Goal: Communication & Community: Answer question/provide support

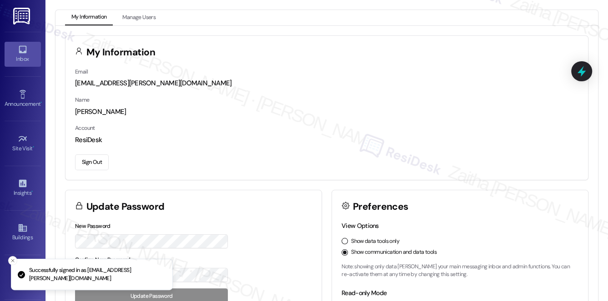
click at [22, 56] on div "Inbox" at bounding box center [22, 59] width 45 height 9
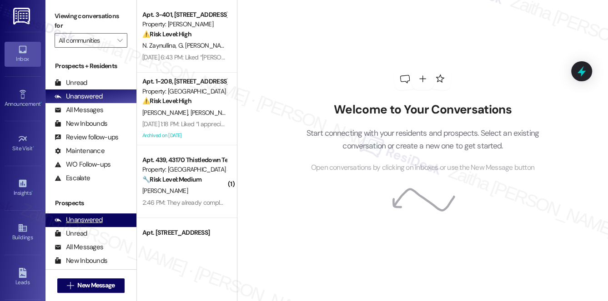
scroll to position [82, 0]
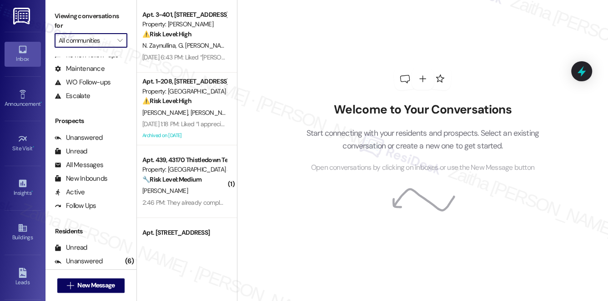
click at [106, 40] on input "All communities" at bounding box center [86, 40] width 54 height 15
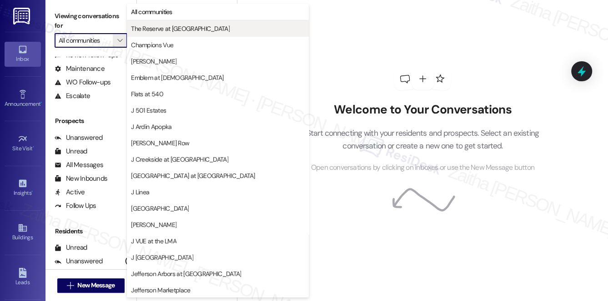
click at [159, 28] on span "The Reserve at [GEOGRAPHIC_DATA]" at bounding box center [180, 28] width 99 height 9
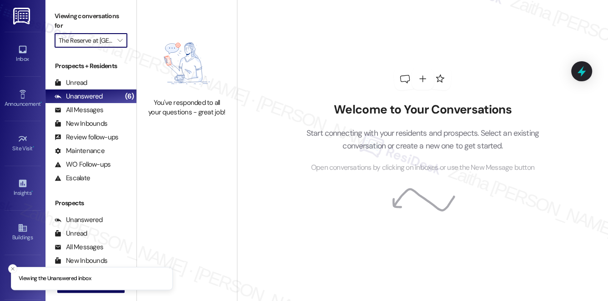
click at [103, 38] on input "The Reserve at [GEOGRAPHIC_DATA]" at bounding box center [86, 40] width 54 height 15
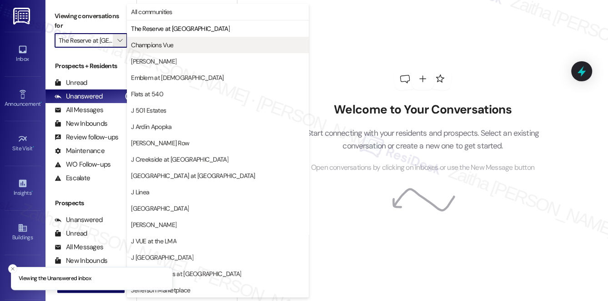
click at [149, 49] on span "Champions Vue" at bounding box center [152, 44] width 42 height 9
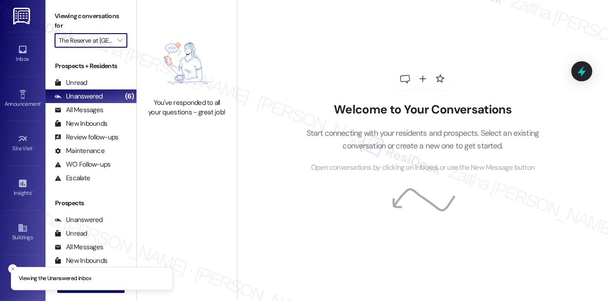
type input "Champions Vue"
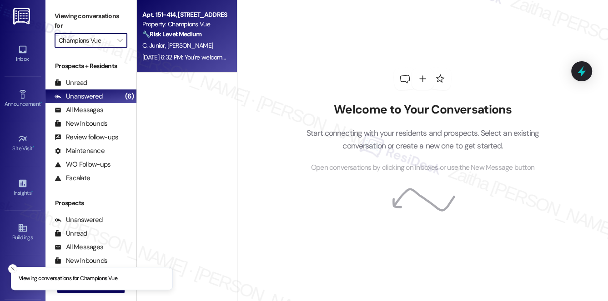
click at [192, 43] on div "C. Junior M. Faro" at bounding box center [184, 45] width 86 height 11
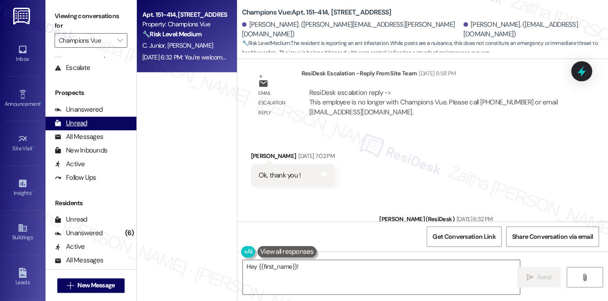
scroll to position [163, 0]
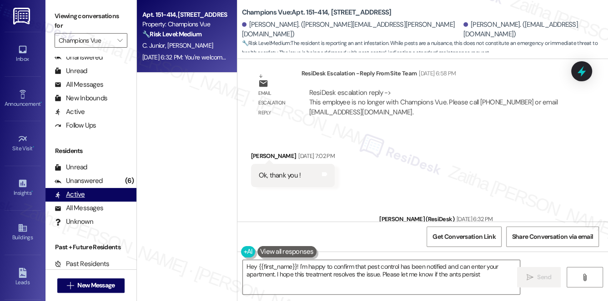
type textarea "Hey {{first_name}}! I'm happy to confirm that pest control has been notified an…"
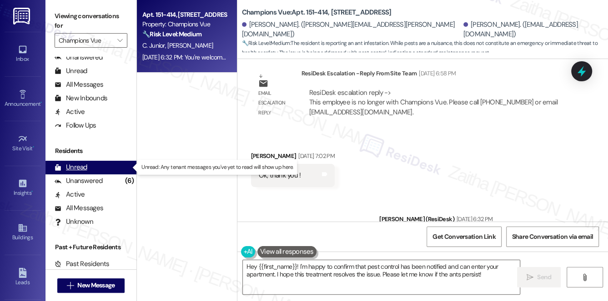
click at [88, 169] on div "Unread (0)" at bounding box center [90, 168] width 91 height 14
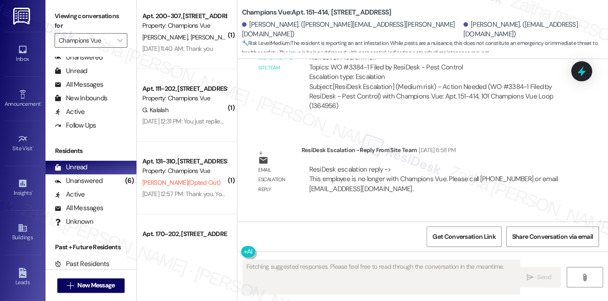
scroll to position [82, 0]
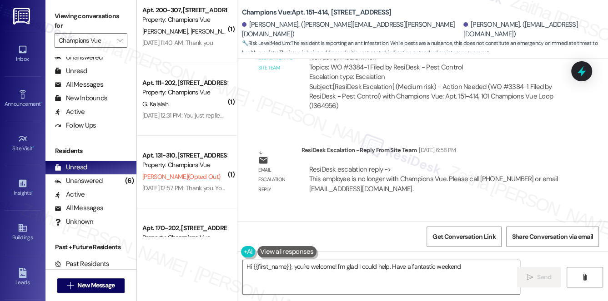
type textarea "Hi {{first_name}}, you're welcome! I'm glad I could help. Have a fantastic week…"
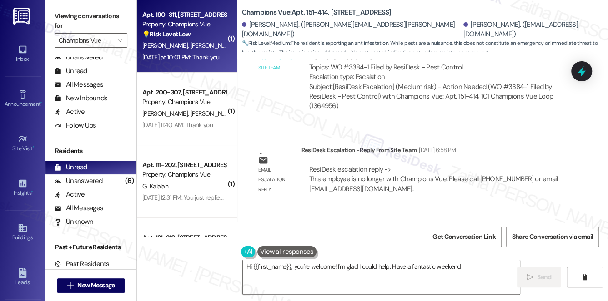
click at [206, 41] on div "L. Esquivel J. Ramirez" at bounding box center [184, 45] width 86 height 11
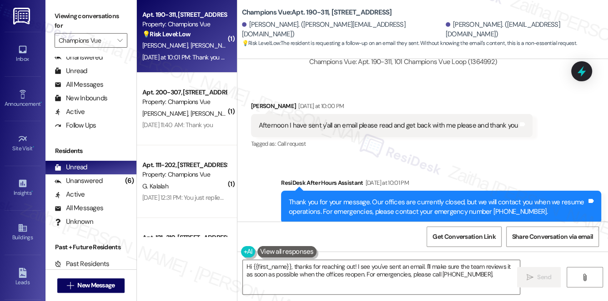
scroll to position [1929, 0]
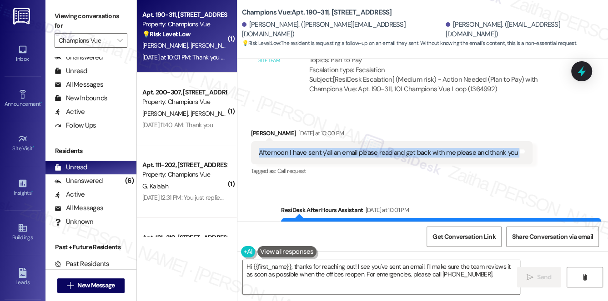
drag, startPoint x: 254, startPoint y: 130, endPoint x: 533, endPoint y: 142, distance: 279.3
click at [533, 142] on div "Received via SMS Jesus Ramirez Yesterday at 10:00 PM Afternoon I have sent y'al…" at bounding box center [391, 153] width 295 height 63
copy div "Afternoon I have sent y'all an email please read and get back with me please an…"
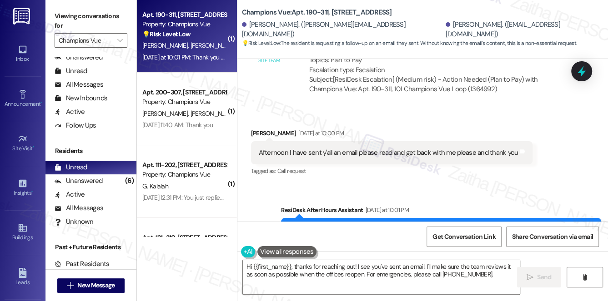
click at [400, 162] on div "Received via SMS Jesus Ramirez Yesterday at 10:00 PM Afternoon I have sent y'al…" at bounding box center [391, 153] width 295 height 63
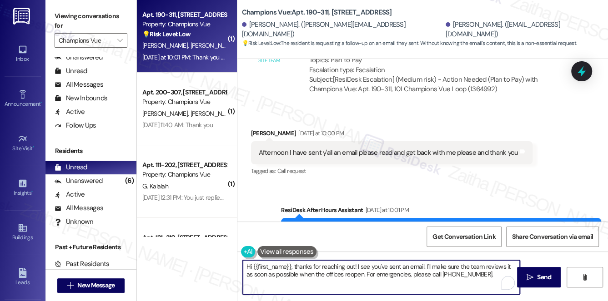
drag, startPoint x: 364, startPoint y: 275, endPoint x: 488, endPoint y: 275, distance: 124.5
click at [488, 275] on textarea "Hi {{first_name}}, thanks for reaching out! I see you've sent an email. I'll ma…" at bounding box center [381, 277] width 277 height 34
drag, startPoint x: 425, startPoint y: 265, endPoint x: 432, endPoint y: 272, distance: 10.3
click at [432, 272] on textarea "Hi {{first_name}}, thanks for reaching out! I see you've sent an email. I'll ma…" at bounding box center [381, 277] width 277 height 34
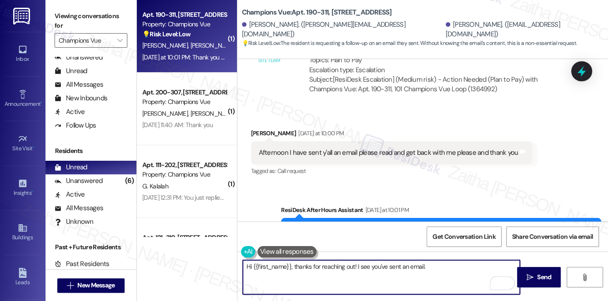
paste textarea "Could you let me know which email address you sent it to so I can confirm and f…"
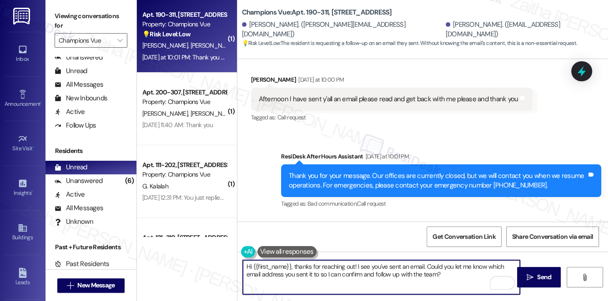
scroll to position [1970, 0]
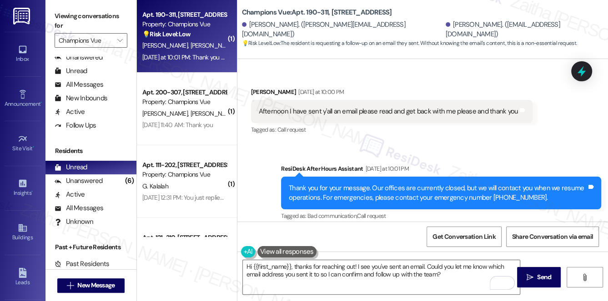
click at [259, 87] on div "Jesus Ramirez Yesterday at 10:00 PM" at bounding box center [392, 93] width 282 height 13
copy div "Jesus"
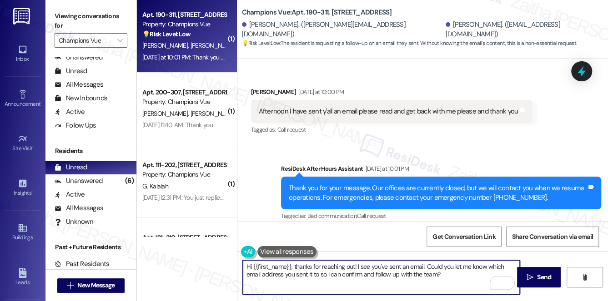
click at [279, 265] on textarea "Hi {{first_name}}, thanks for reaching out! I see you've sent an email. Could y…" at bounding box center [381, 277] width 277 height 34
paste textarea "Jesus"
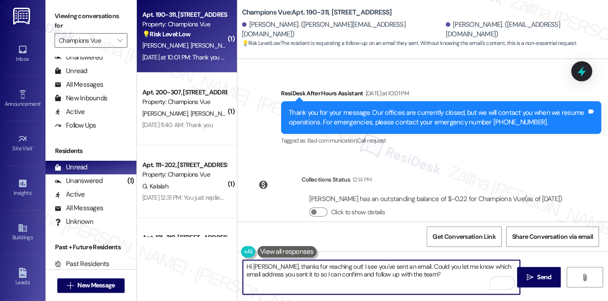
scroll to position [2053, 0]
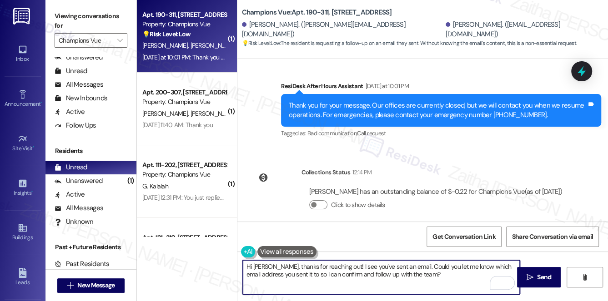
click at [428, 273] on textarea "Hi Jesus, thanks for reaching out! I see you've sent an email. Could you let me…" at bounding box center [381, 277] width 277 height 34
type textarea "Hi Jesus, thanks for reaching out! I see you've sent an email. Could you let me…"
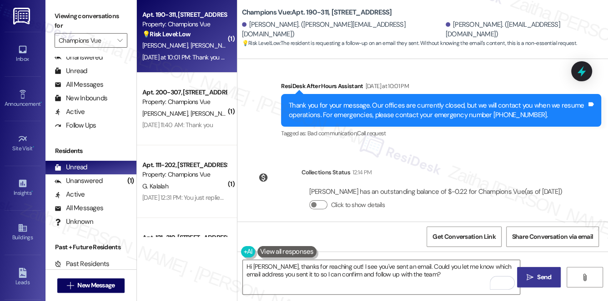
click at [535, 273] on span "Send" at bounding box center [544, 278] width 18 height 10
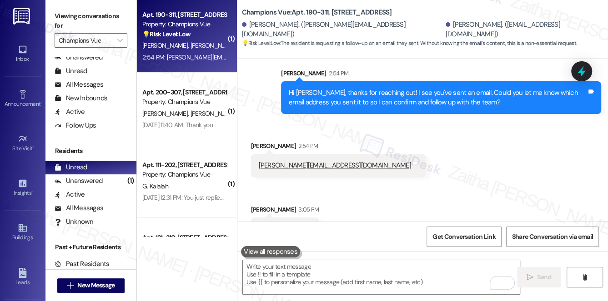
scroll to position [2249, 0]
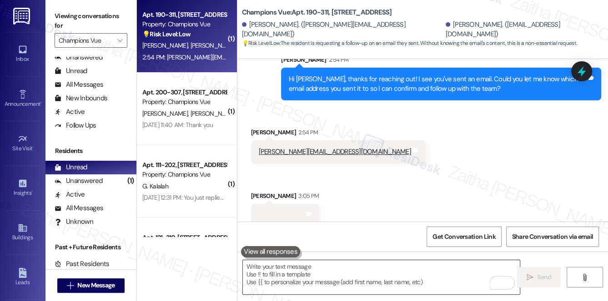
click at [282, 276] on textarea "To enrich screen reader interactions, please activate Accessibility in Grammarl…" at bounding box center [381, 277] width 277 height 34
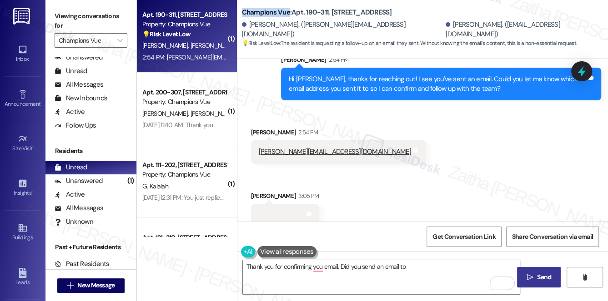
drag, startPoint x: 241, startPoint y: 11, endPoint x: 288, endPoint y: 11, distance: 47.3
click at [288, 11] on b "Champions Vue: Apt. 190-311, 101 Champions Vue Loop" at bounding box center [317, 13] width 150 height 10
copy b "Champions Vue"
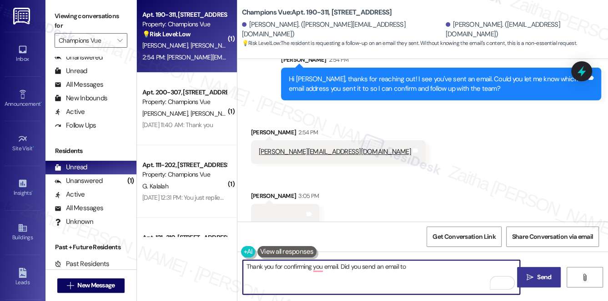
click at [430, 264] on textarea "Thank you for confirming you email. Did you send an email to" at bounding box center [381, 277] width 277 height 34
paste textarea "Champions Vue"
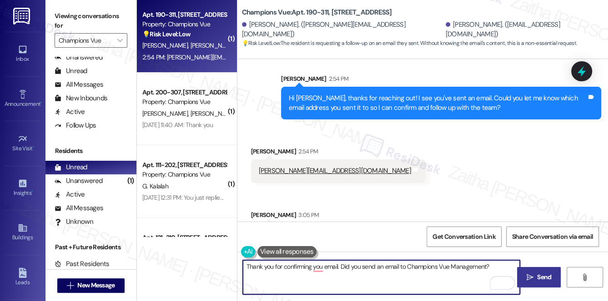
scroll to position [2208, 0]
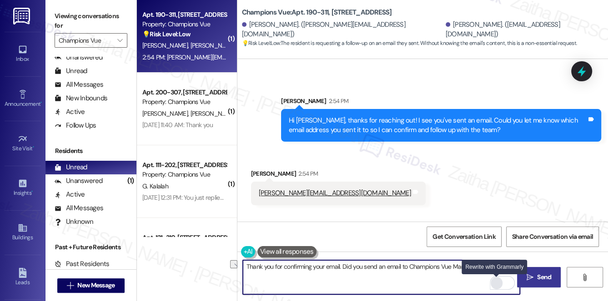
drag, startPoint x: 244, startPoint y: 267, endPoint x: 498, endPoint y: 285, distance: 254.7
click at [498, 285] on div "Thank you for confirming your email. Did you send an email to Champions Vue Man…" at bounding box center [381, 277] width 278 height 35
type textarea "Thank you for confirming your email. Did you send an email to Champions Vue Man…"
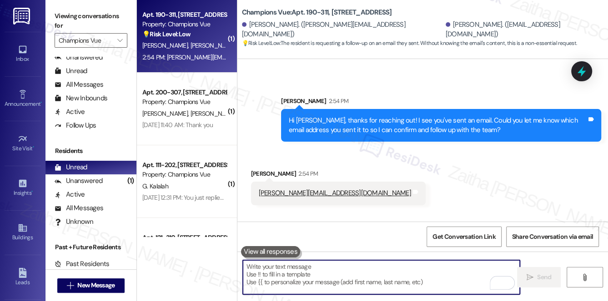
paste textarea "Thank you for confirming your email. Just to clarify, did you send it to Champi…"
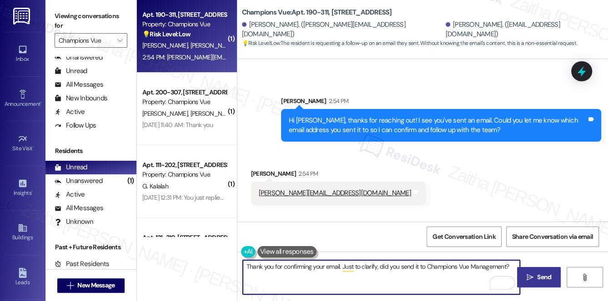
scroll to position [2249, 0]
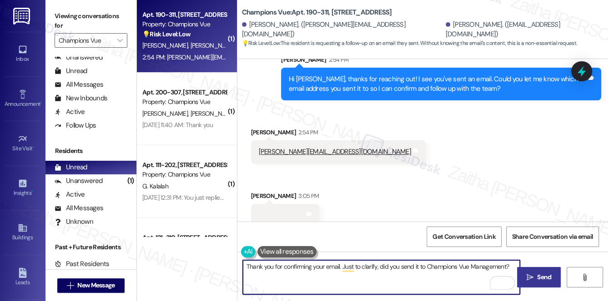
type textarea "Thank you for confirming your email. Just to clarify, did you send it to Champi…"
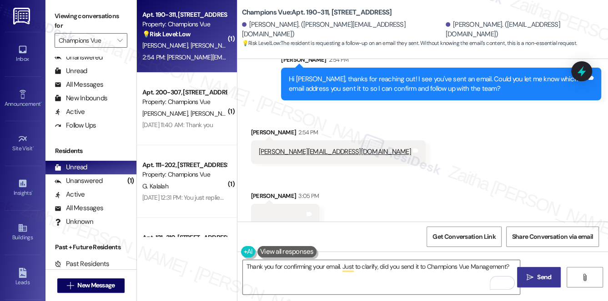
click at [537, 276] on span "Send" at bounding box center [544, 278] width 14 height 10
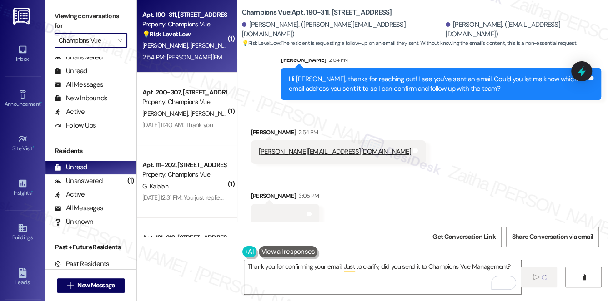
click at [94, 38] on input "Champions Vue" at bounding box center [86, 40] width 54 height 15
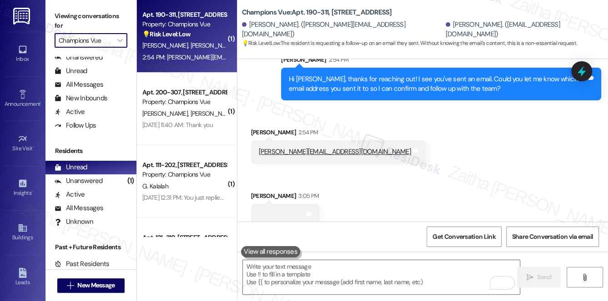
click at [95, 44] on input "Champions Vue" at bounding box center [86, 40] width 54 height 15
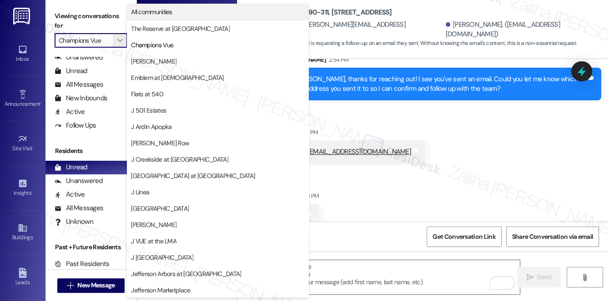
click at [156, 15] on span "All communities" at bounding box center [151, 11] width 41 height 9
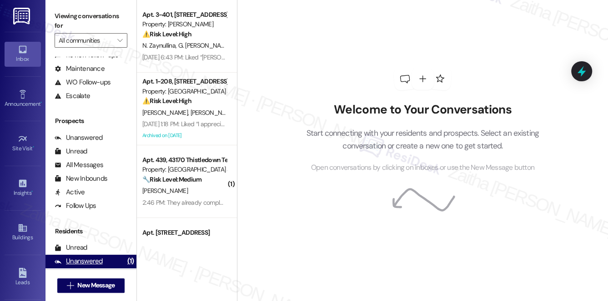
scroll to position [124, 0]
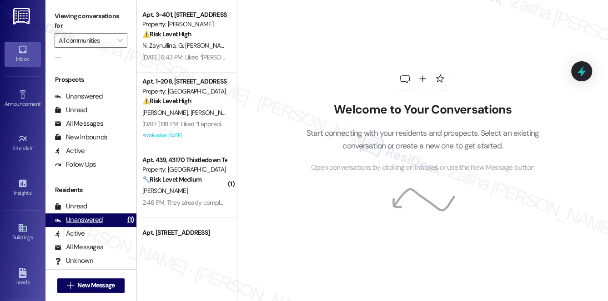
click at [92, 222] on div "Unanswered" at bounding box center [79, 220] width 48 height 10
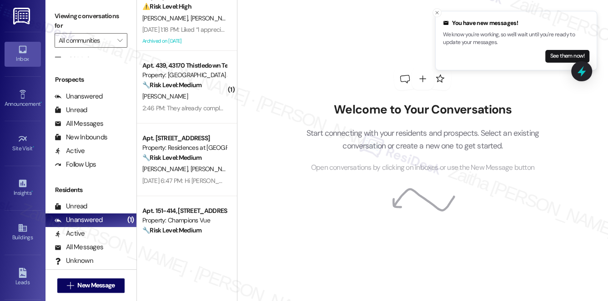
scroll to position [200, 0]
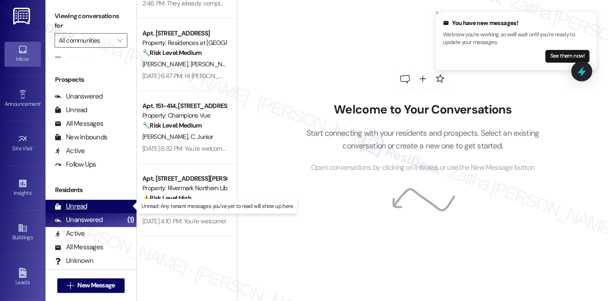
click at [100, 203] on div "Unread (0)" at bounding box center [90, 207] width 91 height 14
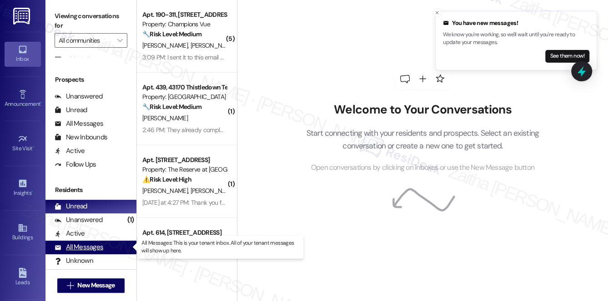
click at [91, 249] on div "All Messages" at bounding box center [79, 248] width 49 height 10
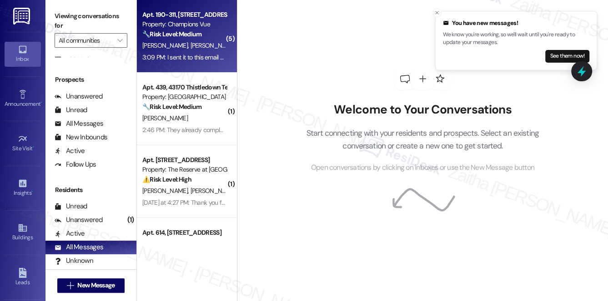
click at [214, 43] on div "L. Esquivel J. Ramirez" at bounding box center [184, 45] width 86 height 11
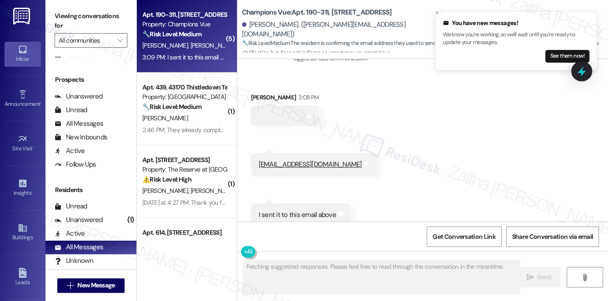
scroll to position [2501, 0]
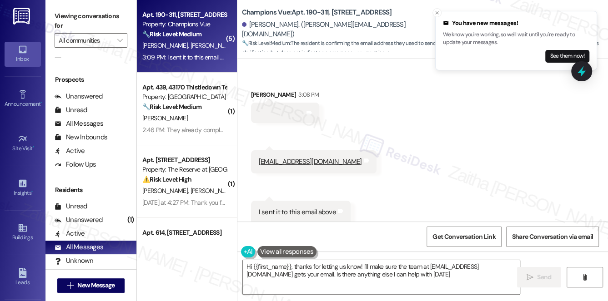
type textarea "Hi {{first_name}}, thanks for letting us know! I'll make sure the team at champ…"
click at [438, 12] on icon "Close toast" at bounding box center [436, 12] width 5 height 5
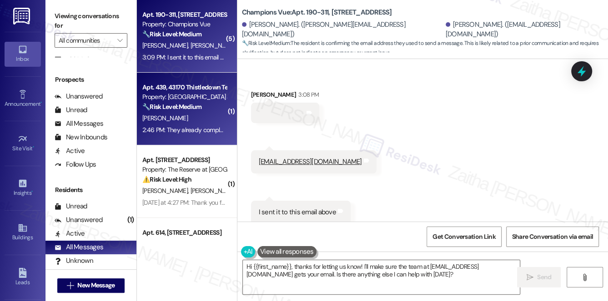
click at [193, 119] on div "[PERSON_NAME]" at bounding box center [184, 118] width 86 height 11
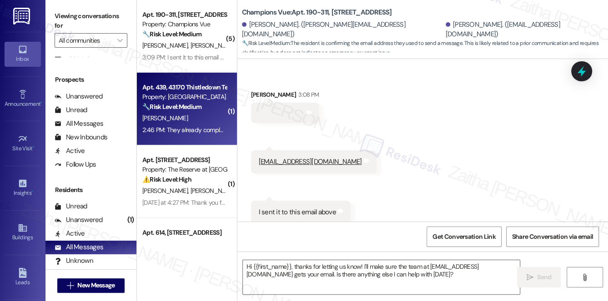
type textarea "Fetching suggested responses. Please feel free to read through the conversation…"
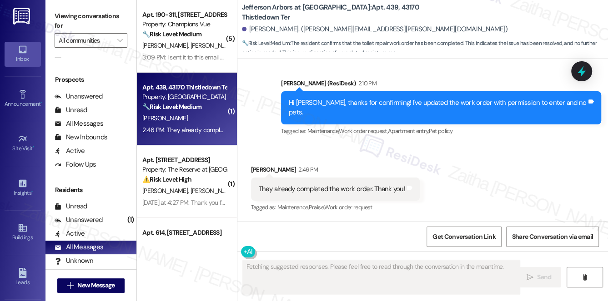
scroll to position [717, 0]
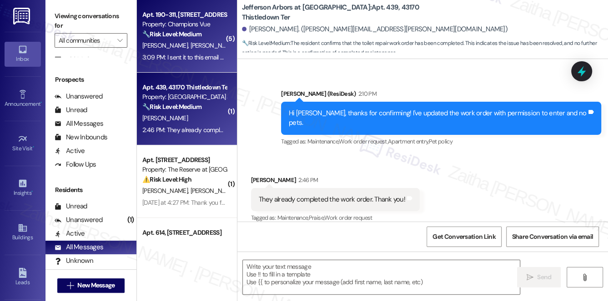
click at [197, 53] on div "3:09 PM: I sent it to this email above 3:09 PM: I sent it to this email above" at bounding box center [189, 57] width 94 height 8
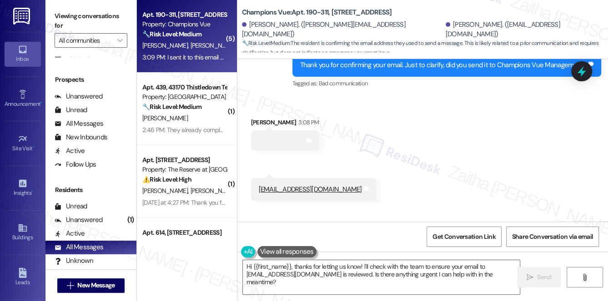
scroll to position [2460, 0]
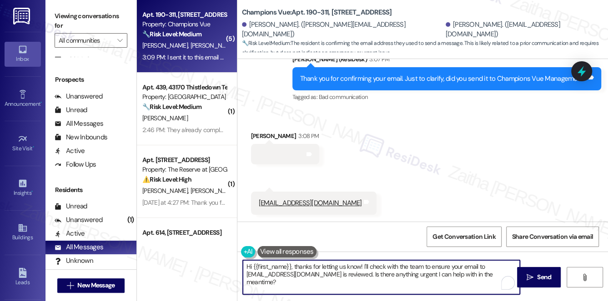
drag, startPoint x: 361, startPoint y: 266, endPoint x: 242, endPoint y: 267, distance: 118.6
click at [243, 267] on textarea "Hi {{first_name}}, thanks for letting us know! I'll check with the team to ensu…" at bounding box center [381, 277] width 277 height 34
click at [244, 274] on textarea "Thanks for letting me know! I'll check with the team to ensure your email to ch…" at bounding box center [381, 277] width 277 height 34
click at [279, 280] on textarea "Thanks for letting me know! I'll check with the team to ensure your email to ch…" at bounding box center [381, 277] width 277 height 34
type textarea "Thanks for letting me know! I'll check with the team to ensure your email to ch…"
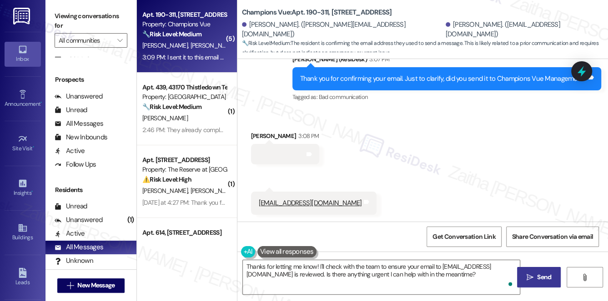
click at [550, 278] on span "Send" at bounding box center [544, 278] width 14 height 10
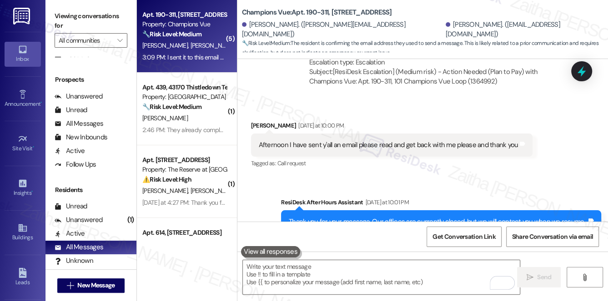
scroll to position [1881, 0]
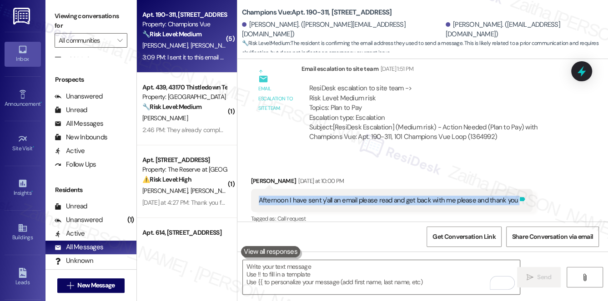
drag, startPoint x: 252, startPoint y: 182, endPoint x: 517, endPoint y: 184, distance: 265.0
click at [517, 189] on div "Afternoon I have sent y'all an email please read and get back with me please an…" at bounding box center [392, 200] width 282 height 23
copy div "Afternoon I have sent y'all an email please read and get back with me please an…"
click at [580, 72] on icon at bounding box center [581, 72] width 11 height 14
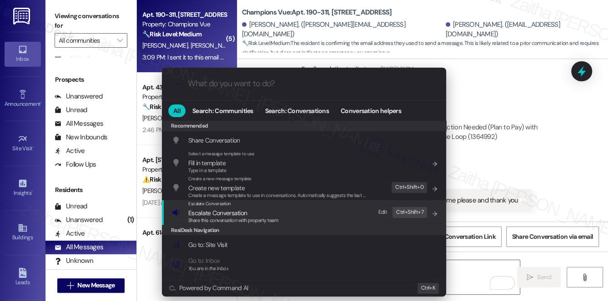
click at [215, 217] on div "Share this conversation with property team" at bounding box center [233, 221] width 90 height 8
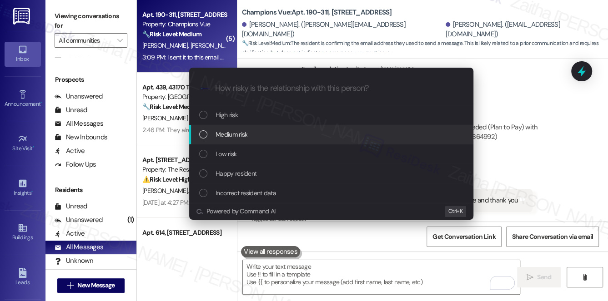
click at [227, 140] on div "Medium risk" at bounding box center [331, 135] width 284 height 20
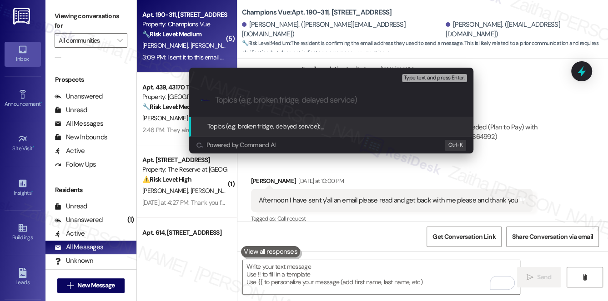
paste input "Follow-Up on Email Sent Earlier"
type input "Follow-Up on Email Sent"
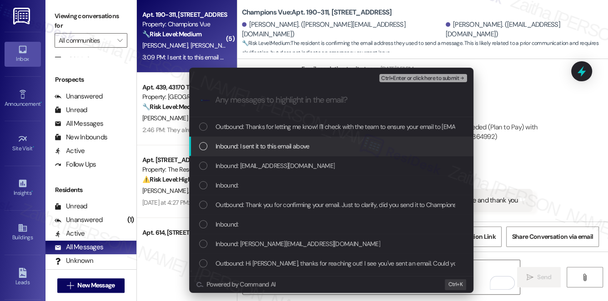
click at [318, 145] on div "Inbound: I sent it to this email above" at bounding box center [332, 146] width 266 height 10
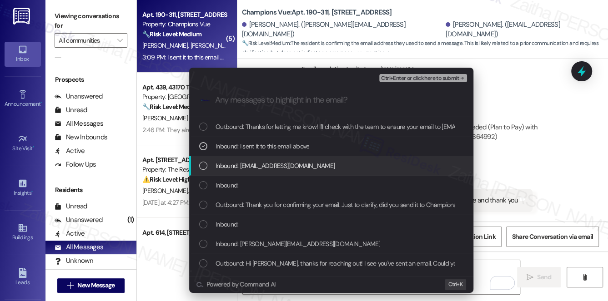
click at [326, 165] on span "Inbound: championsvueleasing@jagmgt.com" at bounding box center [274, 166] width 119 height 10
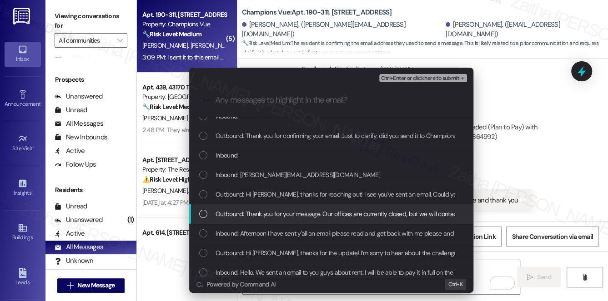
scroll to position [82, 0]
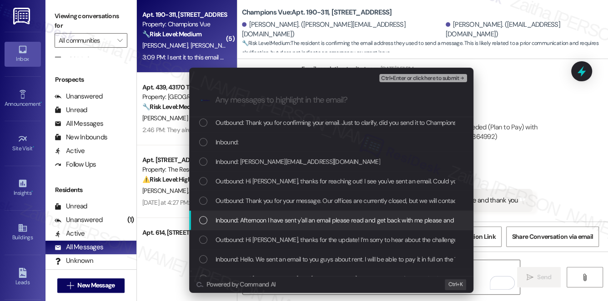
click at [324, 221] on span "Inbound: Afternoon I have sent y'all an email please read and get back with me …" at bounding box center [347, 220] width 265 height 10
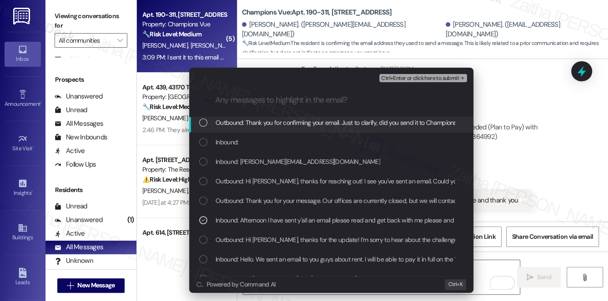
click at [405, 78] on span "Ctrl+Enter or click here to submit" at bounding box center [420, 78] width 78 height 6
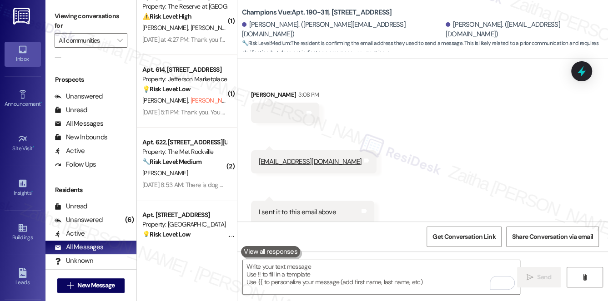
scroll to position [165, 0]
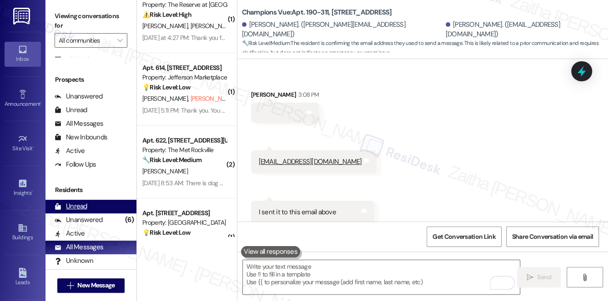
click at [86, 206] on div "Unread" at bounding box center [71, 207] width 33 height 10
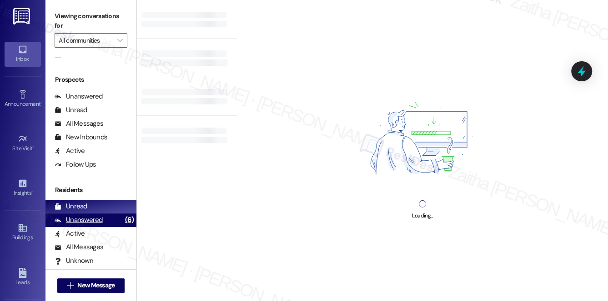
click at [97, 222] on div "Unanswered" at bounding box center [79, 220] width 48 height 10
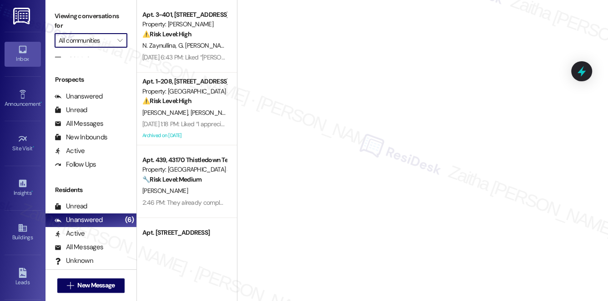
click at [108, 40] on input "All communities" at bounding box center [86, 40] width 54 height 15
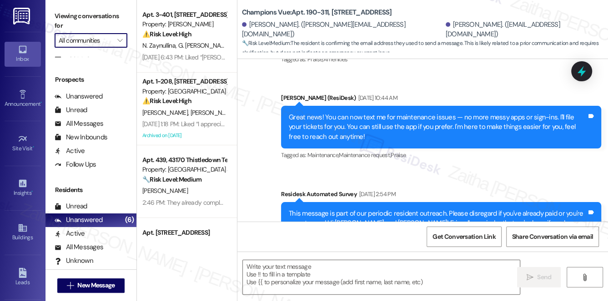
type textarea "Fetching suggested responses. Please feel free to read through the conversation…"
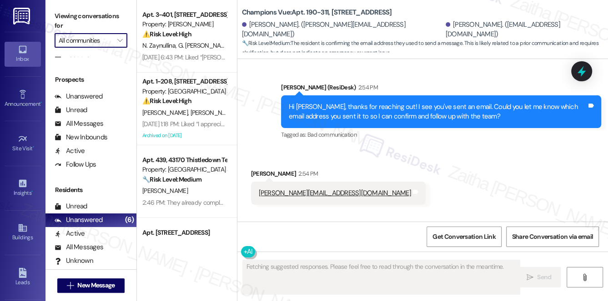
scroll to position [2514, 0]
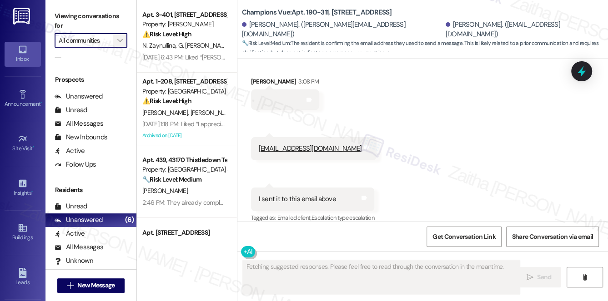
click at [125, 40] on button "" at bounding box center [120, 40] width 15 height 15
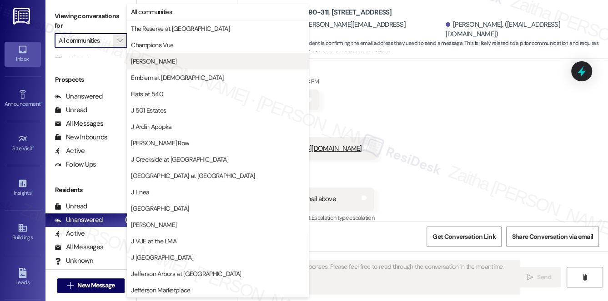
click at [166, 63] on span "[PERSON_NAME]" at bounding box center [218, 61] width 174 height 9
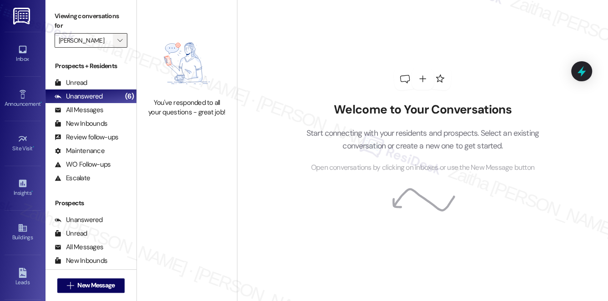
click at [119, 43] on icon "" at bounding box center [119, 40] width 5 height 7
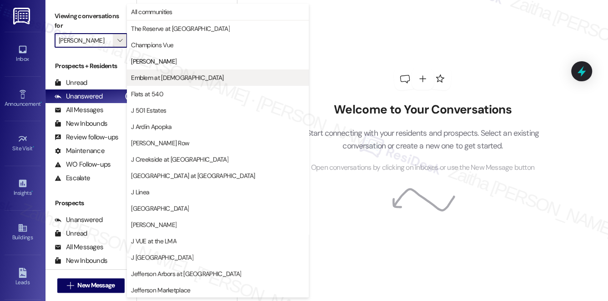
click at [167, 76] on span "Emblem at [DEMOGRAPHIC_DATA]" at bounding box center [177, 77] width 92 height 9
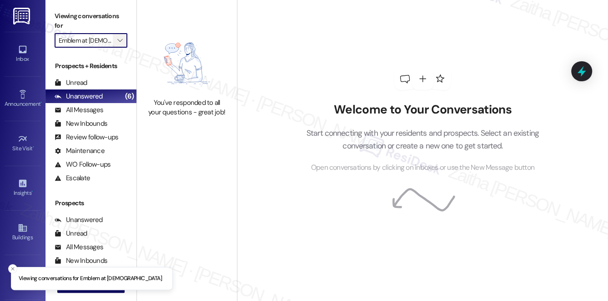
click at [119, 39] on icon "" at bounding box center [119, 40] width 5 height 7
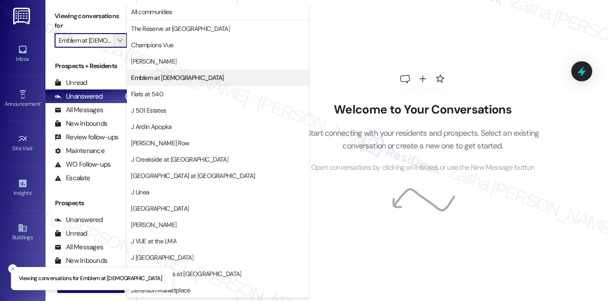
scroll to position [0, 2]
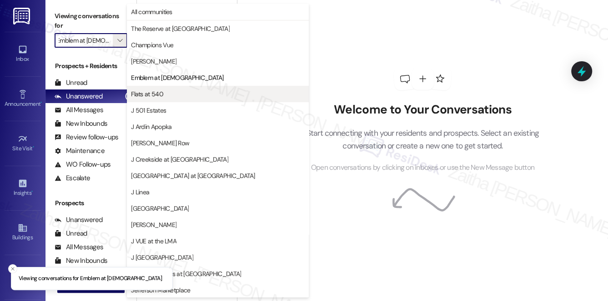
click at [178, 93] on span "Flats at 540" at bounding box center [218, 94] width 174 height 9
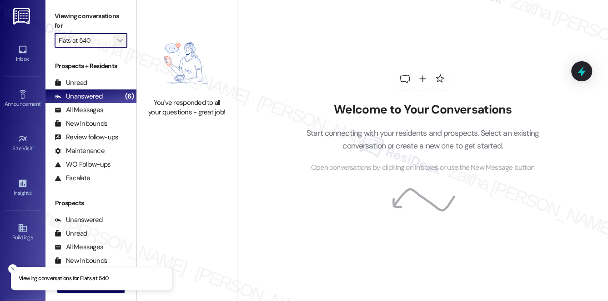
click at [114, 41] on button "" at bounding box center [120, 40] width 15 height 15
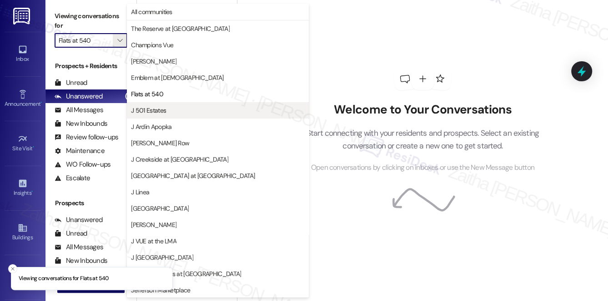
click at [178, 113] on span "J 501 Estates" at bounding box center [218, 110] width 174 height 9
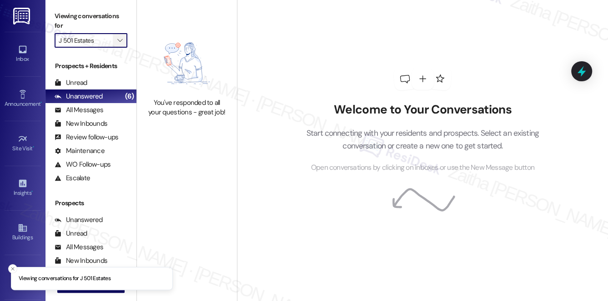
click at [116, 40] on span "" at bounding box center [119, 40] width 9 height 15
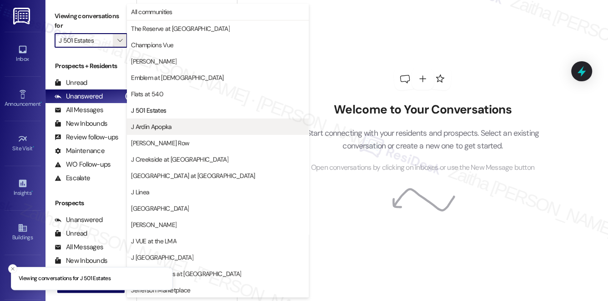
click at [183, 127] on span "J Ardin Apopka" at bounding box center [218, 126] width 174 height 9
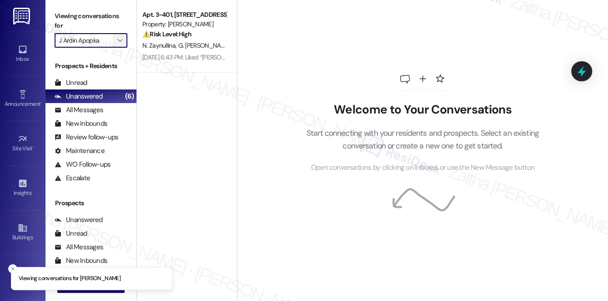
click at [114, 45] on button "" at bounding box center [120, 40] width 15 height 15
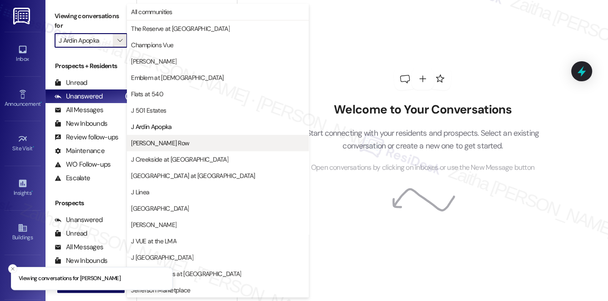
click at [184, 141] on span "[PERSON_NAME] Row" at bounding box center [218, 143] width 174 height 9
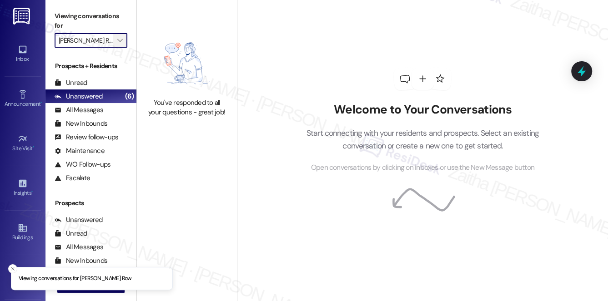
click at [119, 41] on icon "" at bounding box center [119, 40] width 5 height 7
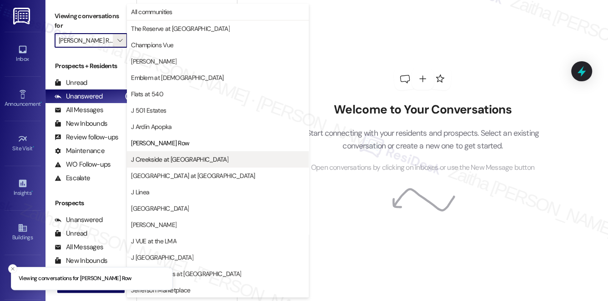
click at [191, 158] on span "J Creekside at [GEOGRAPHIC_DATA]" at bounding box center [218, 159] width 174 height 9
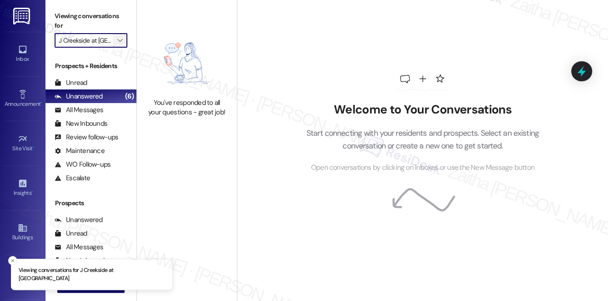
click at [119, 40] on icon "" at bounding box center [119, 40] width 5 height 7
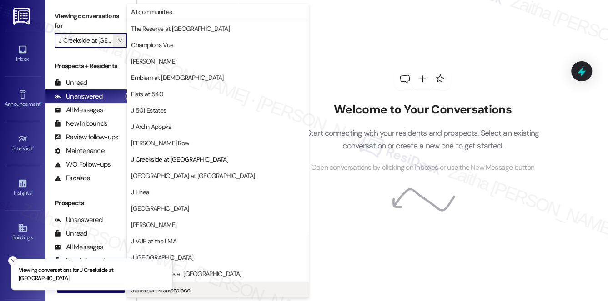
scroll to position [148, 0]
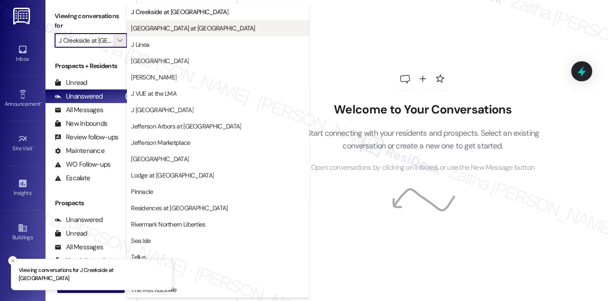
click at [170, 30] on span "[GEOGRAPHIC_DATA] at [GEOGRAPHIC_DATA]" at bounding box center [193, 28] width 124 height 9
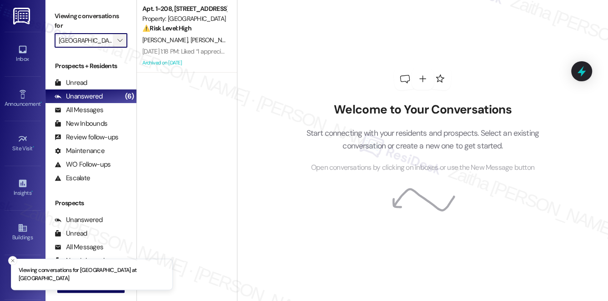
click at [116, 44] on span "" at bounding box center [119, 40] width 9 height 15
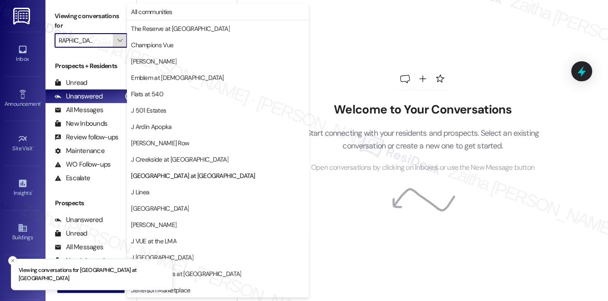
scroll to position [148, 0]
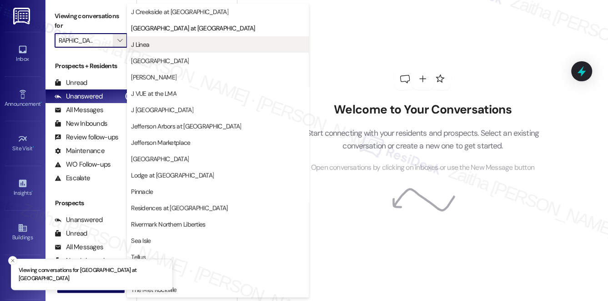
click at [173, 45] on span "J Linea" at bounding box center [218, 44] width 174 height 9
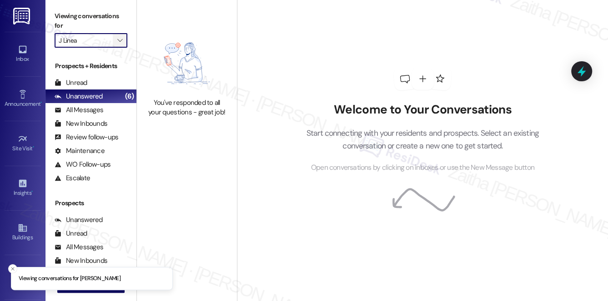
click at [119, 38] on icon "" at bounding box center [119, 40] width 5 height 7
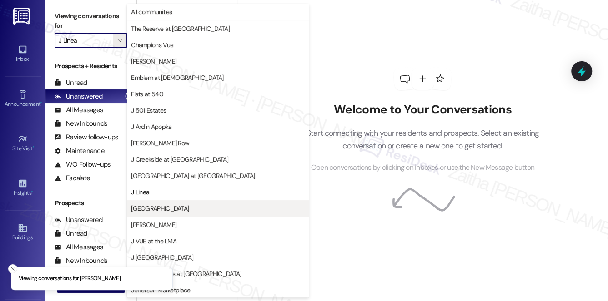
scroll to position [148, 0]
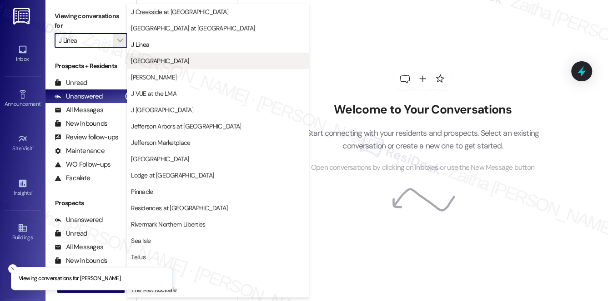
click at [155, 60] on span "[GEOGRAPHIC_DATA]" at bounding box center [160, 60] width 58 height 9
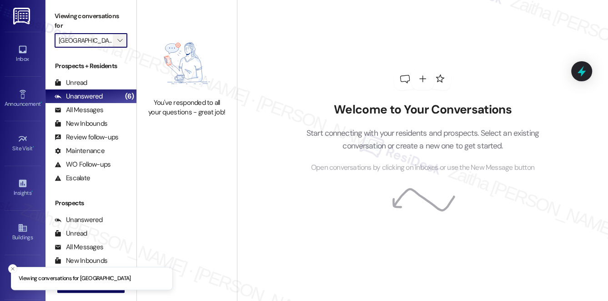
click at [115, 38] on button "" at bounding box center [120, 40] width 15 height 15
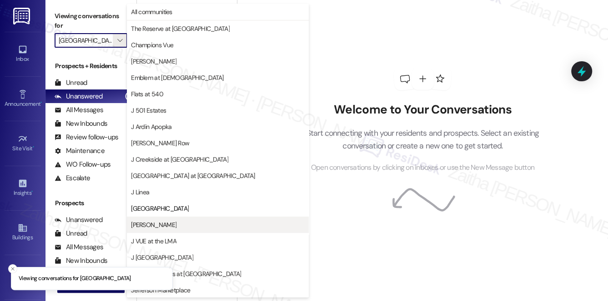
scroll to position [148, 0]
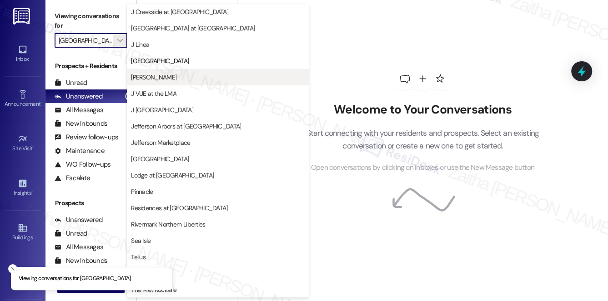
click at [175, 79] on span "[PERSON_NAME]" at bounding box center [218, 77] width 174 height 9
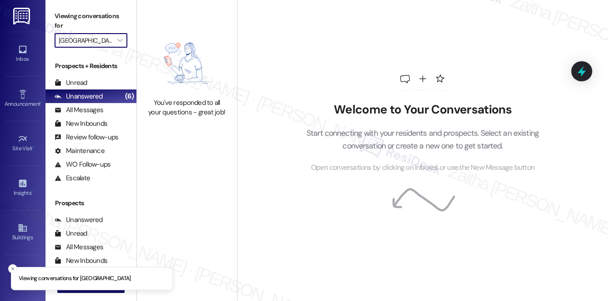
type input "[PERSON_NAME]"
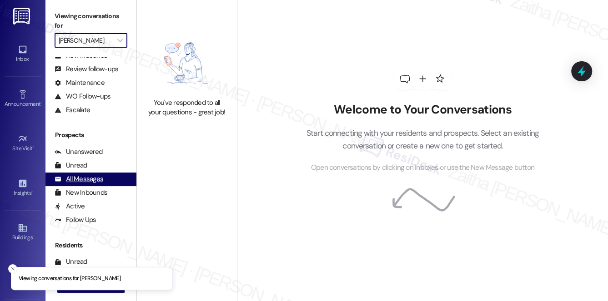
scroll to position [82, 0]
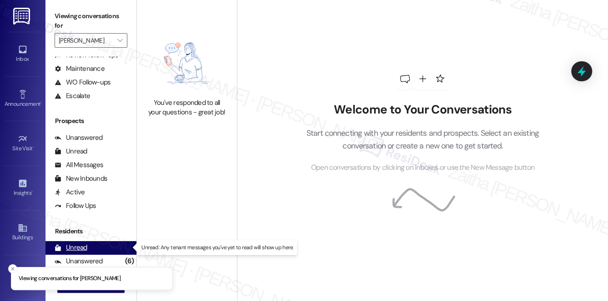
click at [95, 249] on div "Unread (0)" at bounding box center [90, 248] width 91 height 14
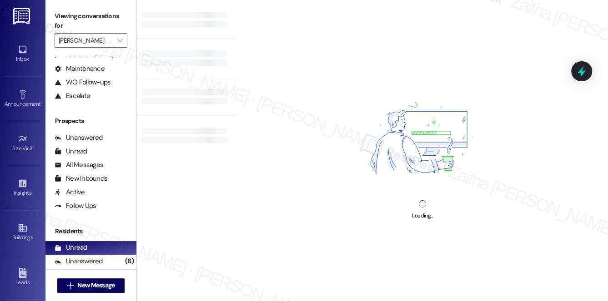
scroll to position [124, 0]
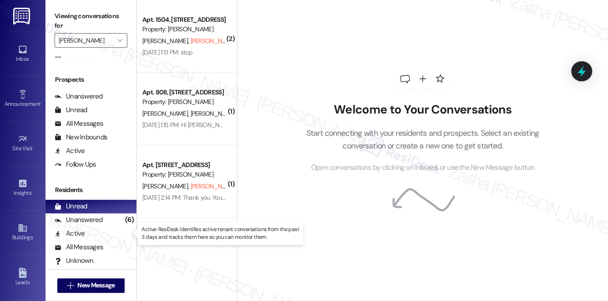
drag, startPoint x: 120, startPoint y: 240, endPoint x: 365, endPoint y: 96, distance: 283.8
click at [365, 96] on div "Welcome to Your Conversations Start connecting with your residents and prospect…" at bounding box center [422, 120] width 273 height 241
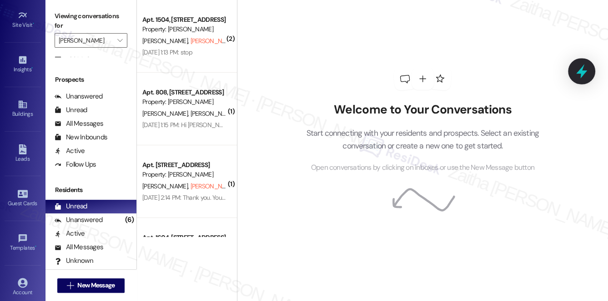
click at [580, 74] on icon at bounding box center [581, 71] width 15 height 15
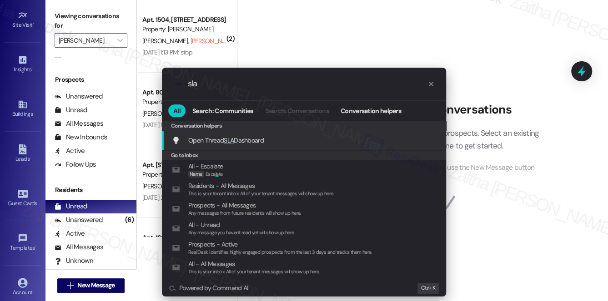
type input "sla"
click at [244, 134] on div "Open Thread SLA Dashboard Add shortcut" at bounding box center [304, 141] width 284 height 20
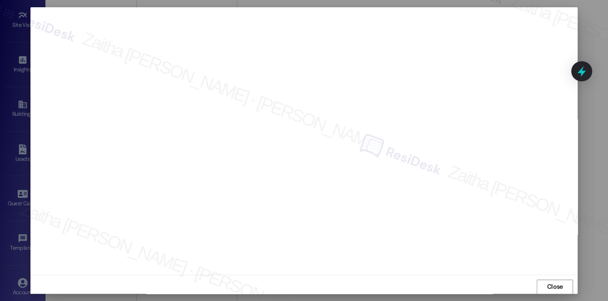
scroll to position [8, 0]
click at [562, 284] on span "Close" at bounding box center [555, 283] width 20 height 10
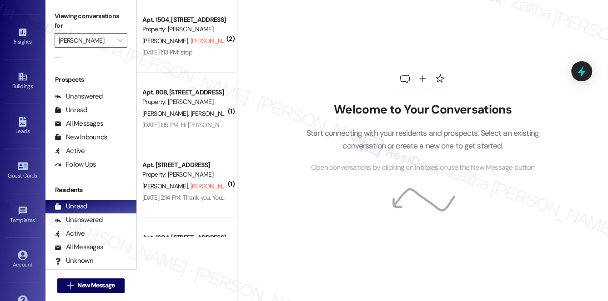
scroll to position [165, 0]
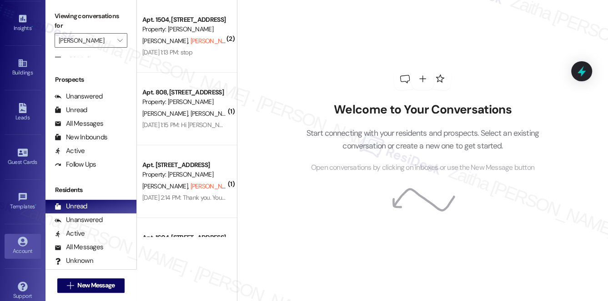
click at [20, 248] on div "Account" at bounding box center [22, 251] width 45 height 9
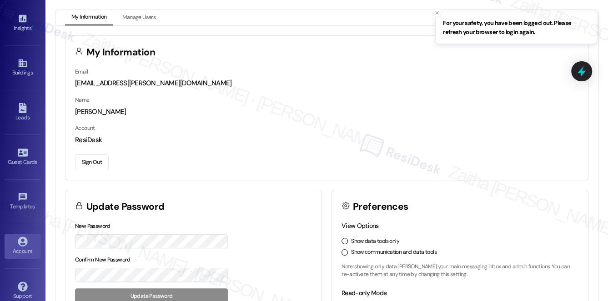
click at [83, 163] on button "Sign Out" at bounding box center [92, 163] width 34 height 16
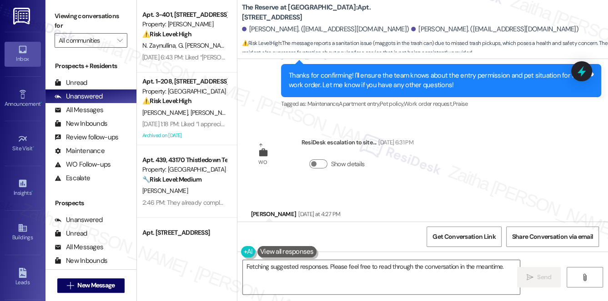
scroll to position [1879, 0]
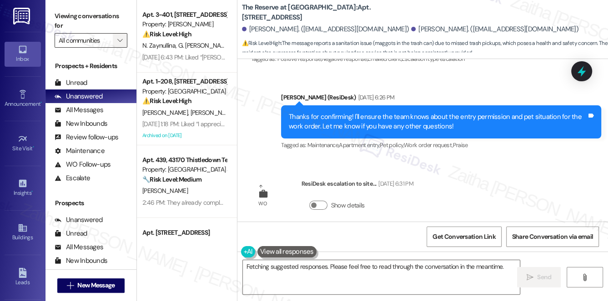
click at [121, 41] on icon "" at bounding box center [119, 40] width 5 height 7
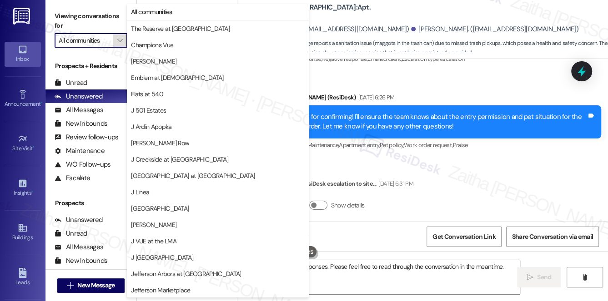
click at [121, 41] on icon "" at bounding box center [119, 40] width 5 height 7
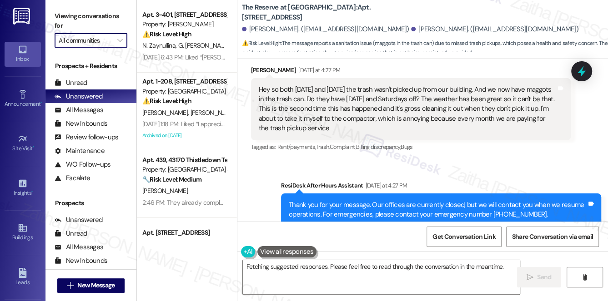
scroll to position [2044, 0]
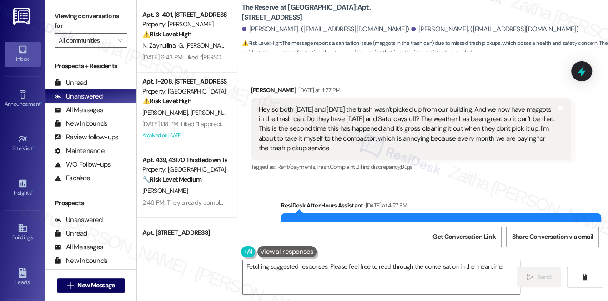
drag, startPoint x: 257, startPoint y: 107, endPoint x: 351, endPoint y: 155, distance: 105.3
click at [351, 155] on div "Hey so both [DATE] and [DATE] the trash wasn't picked up from our building. And…" at bounding box center [411, 129] width 320 height 62
copy div "Hey so both [DATE] and [DATE] the trash wasn't picked up from our building. And…"
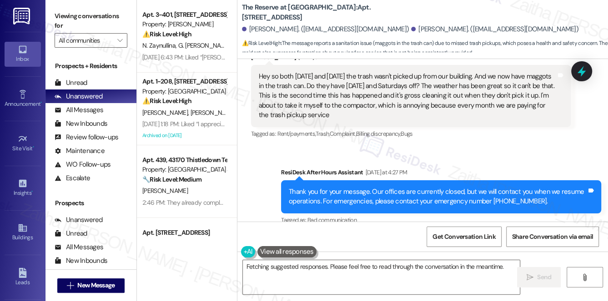
scroll to position [2127, 0]
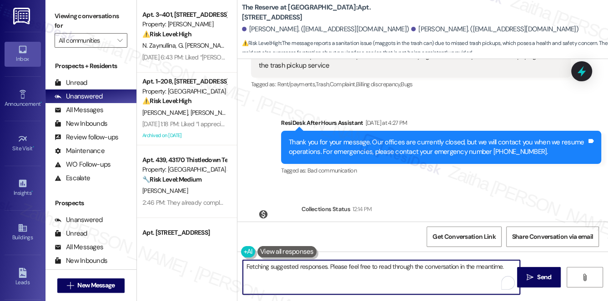
drag, startPoint x: 293, startPoint y: 265, endPoint x: 448, endPoint y: 279, distance: 156.0
click at [448, 281] on textarea "Hi {{first_name}}, I understand your frustration with the missed trash pickups …" at bounding box center [381, 277] width 277 height 34
paste textarea "I’m really sorry to hear about the missed trash pickups and the issues it’s cau…"
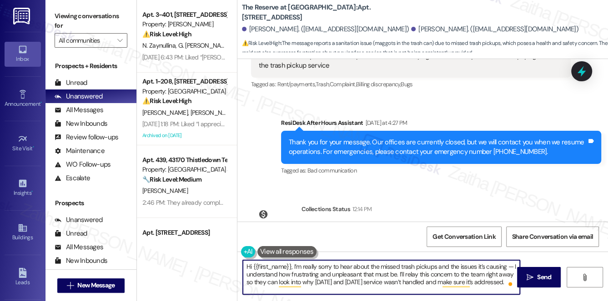
click at [511, 268] on textarea "Hi {{first_name}}, I’m really sorry to hear about the missed trash pickups and …" at bounding box center [381, 277] width 277 height 34
click at [266, 283] on textarea "Hi {{first_name}}, I’m really sorry to hear about the missed trash pickups and …" at bounding box center [381, 277] width 277 height 34
drag, startPoint x: 420, startPoint y: 282, endPoint x: 500, endPoint y: 280, distance: 80.5
click at [500, 280] on textarea "Hi {{first_name}}, I’m really sorry to hear about the missed trash pickups and …" at bounding box center [381, 277] width 277 height 34
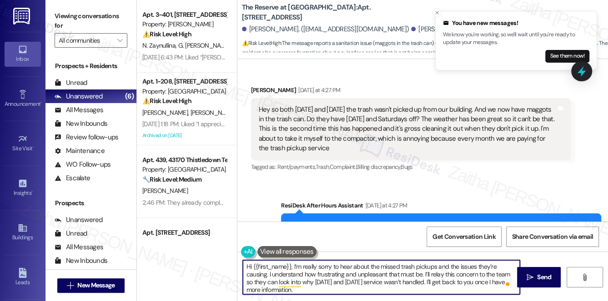
scroll to position [2044, 0]
click at [259, 87] on div "[PERSON_NAME] [DATE] at 4:27 PM" at bounding box center [411, 91] width 320 height 13
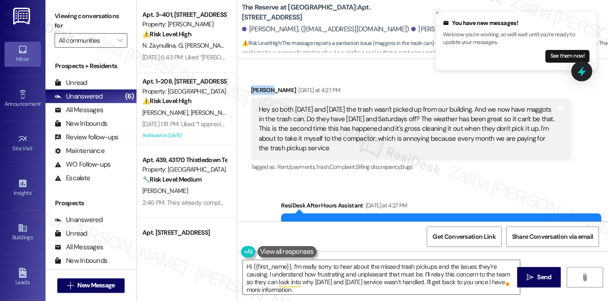
click at [259, 87] on div "[PERSON_NAME] [DATE] at 4:27 PM" at bounding box center [411, 91] width 320 height 13
copy div "[PERSON_NAME]"
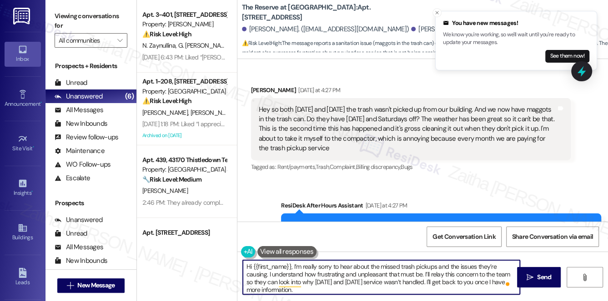
click at [274, 267] on textarea "Hi {{first_name}}, I’m really sorry to hear about the missed trash pickups and …" at bounding box center [381, 277] width 277 height 34
paste textarea "[PERSON_NAME]"
type textarea "Hi [PERSON_NAME], I’m really sorry to hear about the missed trash pickups and t…"
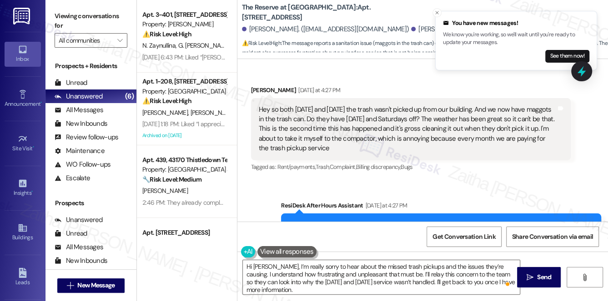
drag, startPoint x: 545, startPoint y: 280, endPoint x: 494, endPoint y: 218, distance: 80.7
click at [545, 280] on span "Send" at bounding box center [544, 278] width 14 height 10
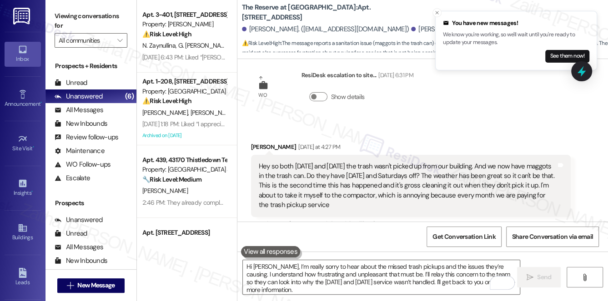
scroll to position [1962, 0]
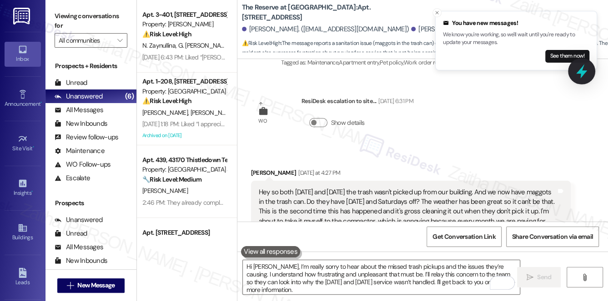
click at [580, 68] on icon at bounding box center [581, 71] width 15 height 15
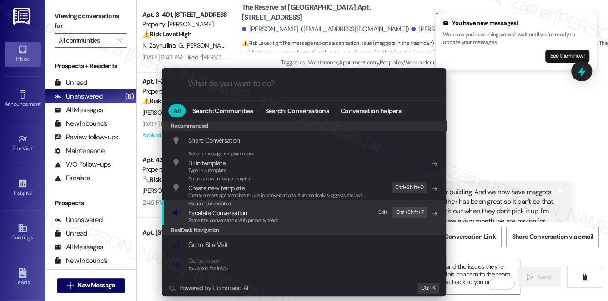
click at [215, 210] on span "Escalate Conversation" at bounding box center [217, 213] width 59 height 8
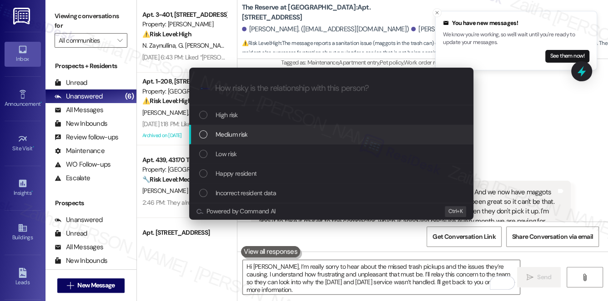
click at [262, 127] on div "Medium risk" at bounding box center [331, 135] width 284 height 20
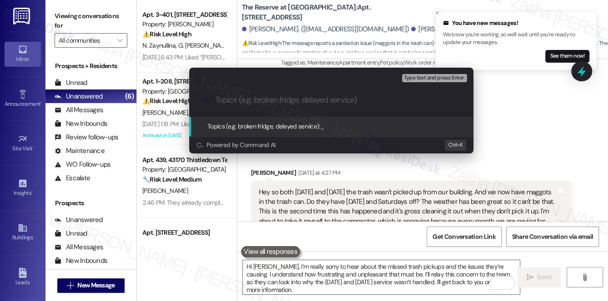
paste input "Missed Trash Pickups [DATE] and [DATE]"
type input "Missed Trash Pickups [DATE] and [DATE]"
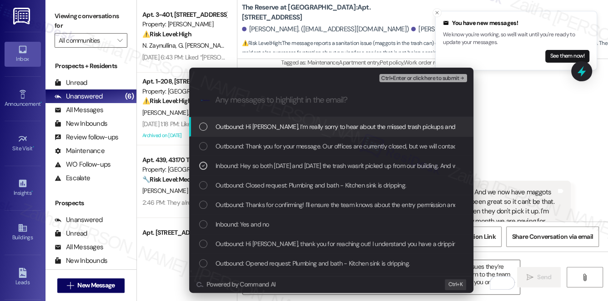
click at [422, 81] on span "Ctrl+Enter or click here to submit" at bounding box center [420, 78] width 78 height 6
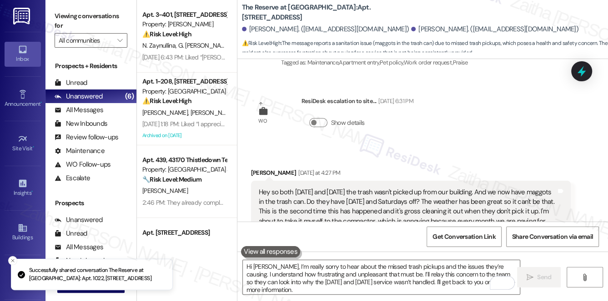
scroll to position [2003, 0]
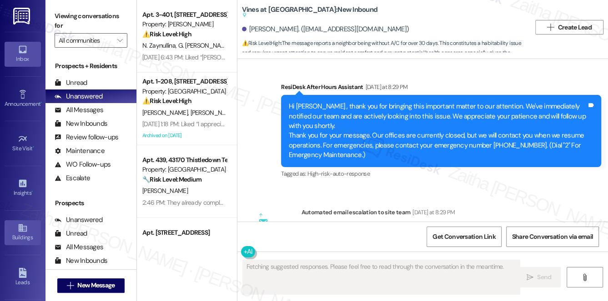
scroll to position [41, 0]
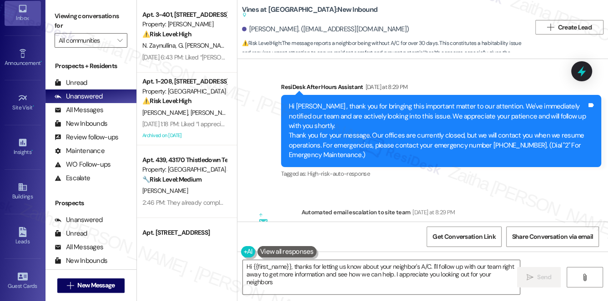
type textarea "Hi {{first_name}}, thanks for letting us know about your neighbor's A/C. I'll f…"
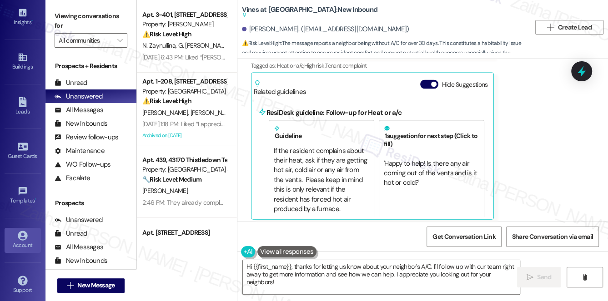
scroll to position [173, 0]
click at [21, 239] on div "Account" at bounding box center [22, 243] width 45 height 9
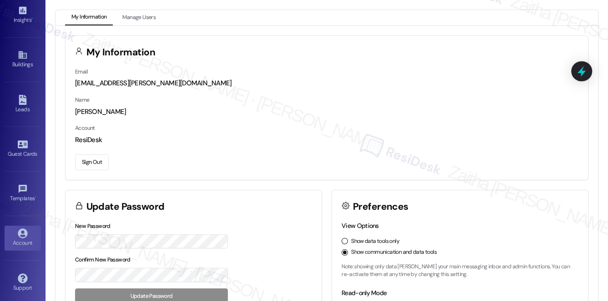
click at [89, 165] on button "Sign Out" at bounding box center [92, 163] width 34 height 16
